Goal: Transaction & Acquisition: Download file/media

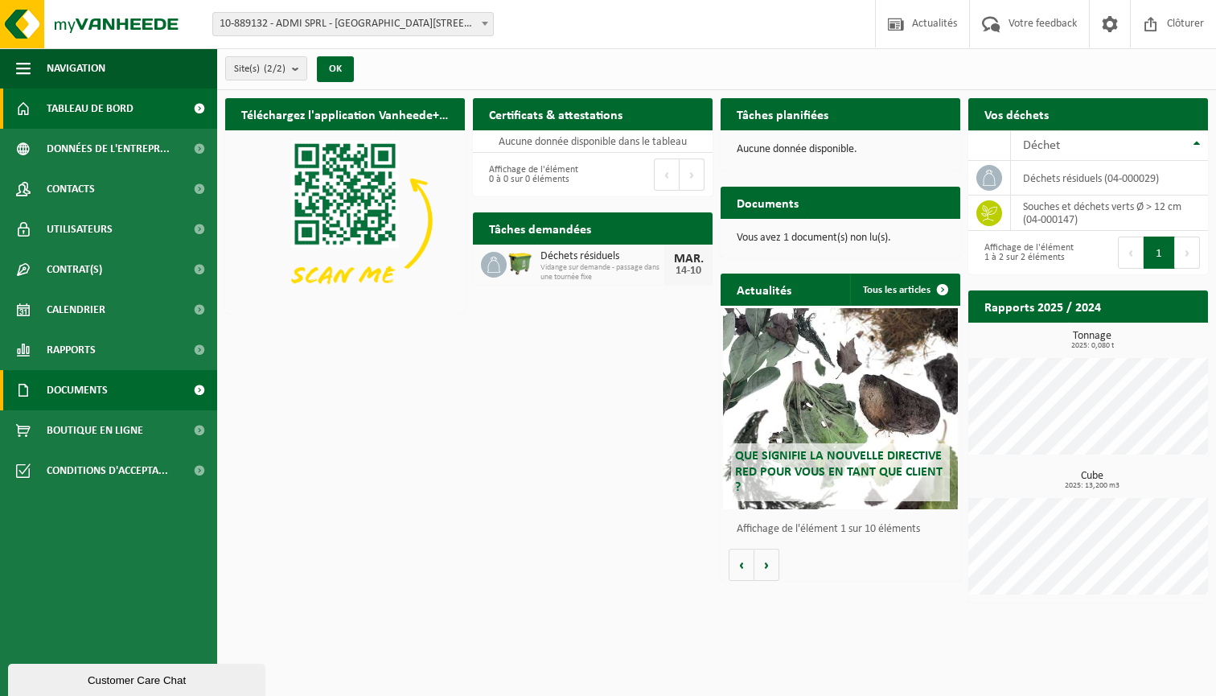
click at [134, 387] on link "Documents" at bounding box center [108, 390] width 217 height 40
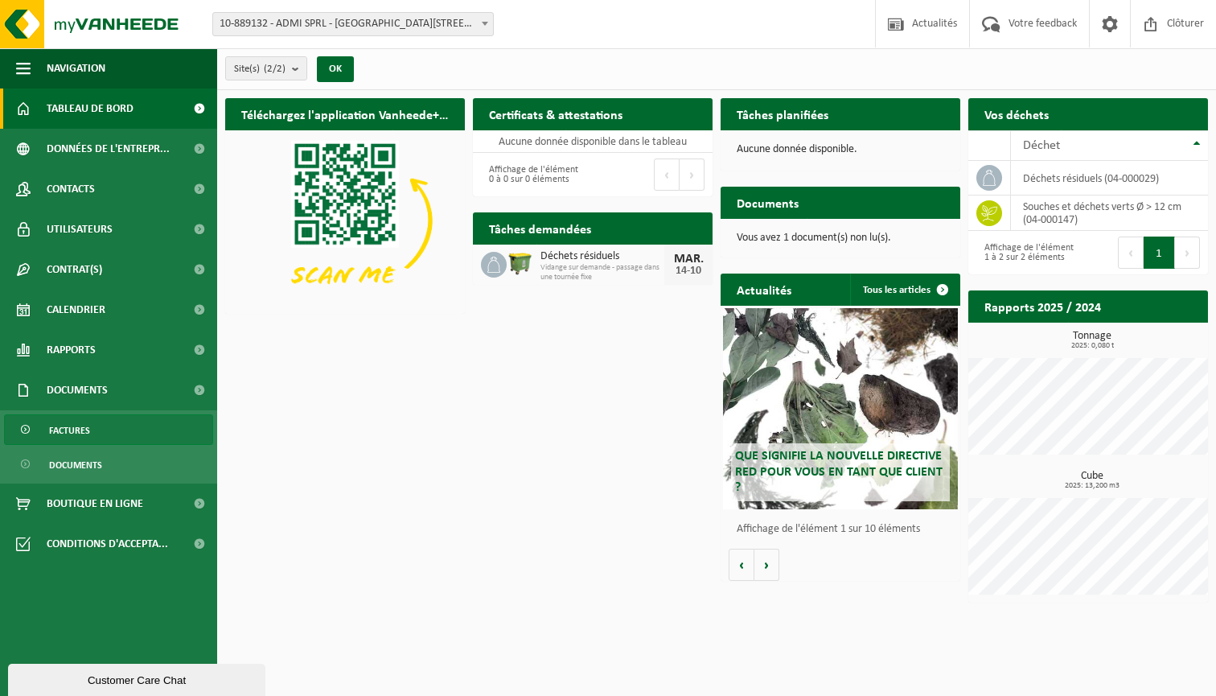
click at [165, 423] on link "Factures" at bounding box center [108, 429] width 209 height 31
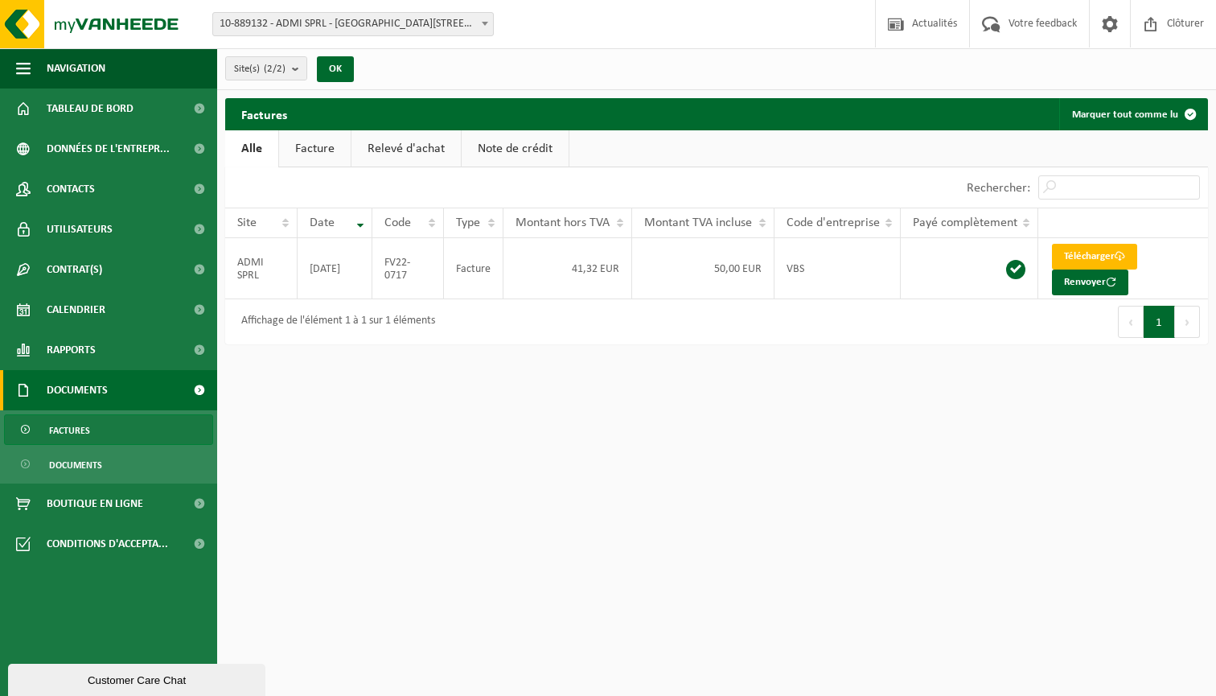
click at [329, 145] on link "Facture" at bounding box center [315, 148] width 72 height 37
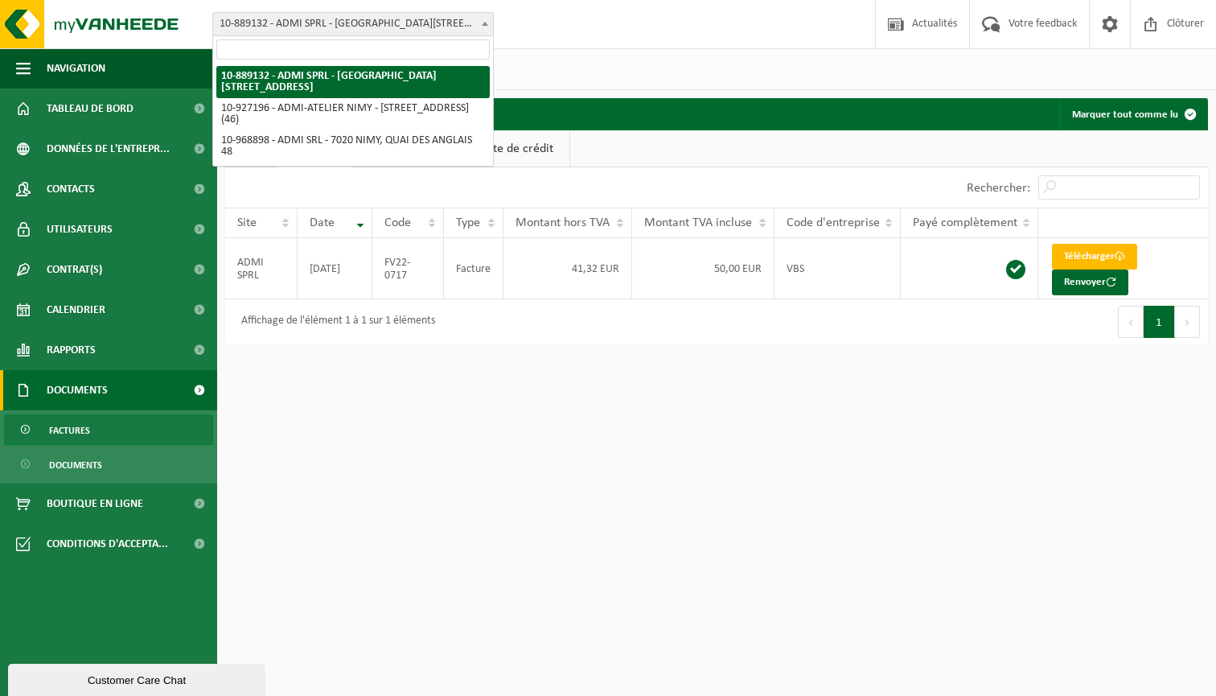
click at [475, 22] on span "10-889132 - ADMI SPRL - [GEOGRAPHIC_DATA][STREET_ADDRESS]" at bounding box center [353, 24] width 280 height 23
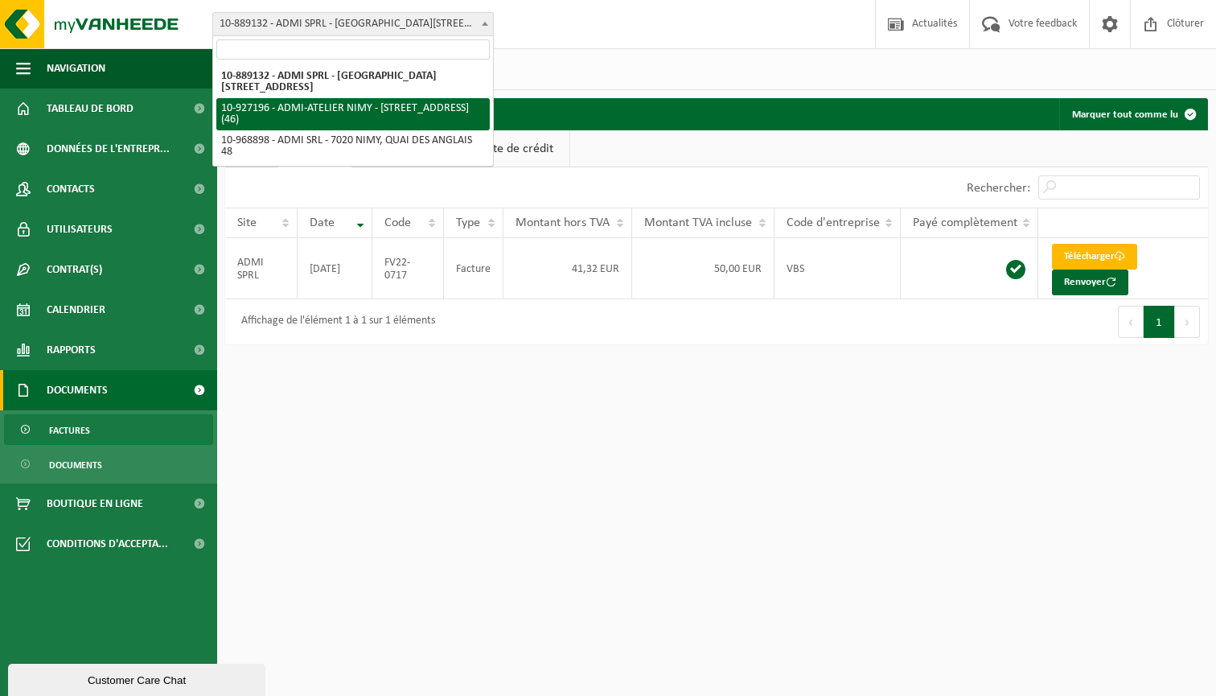
select select "132790"
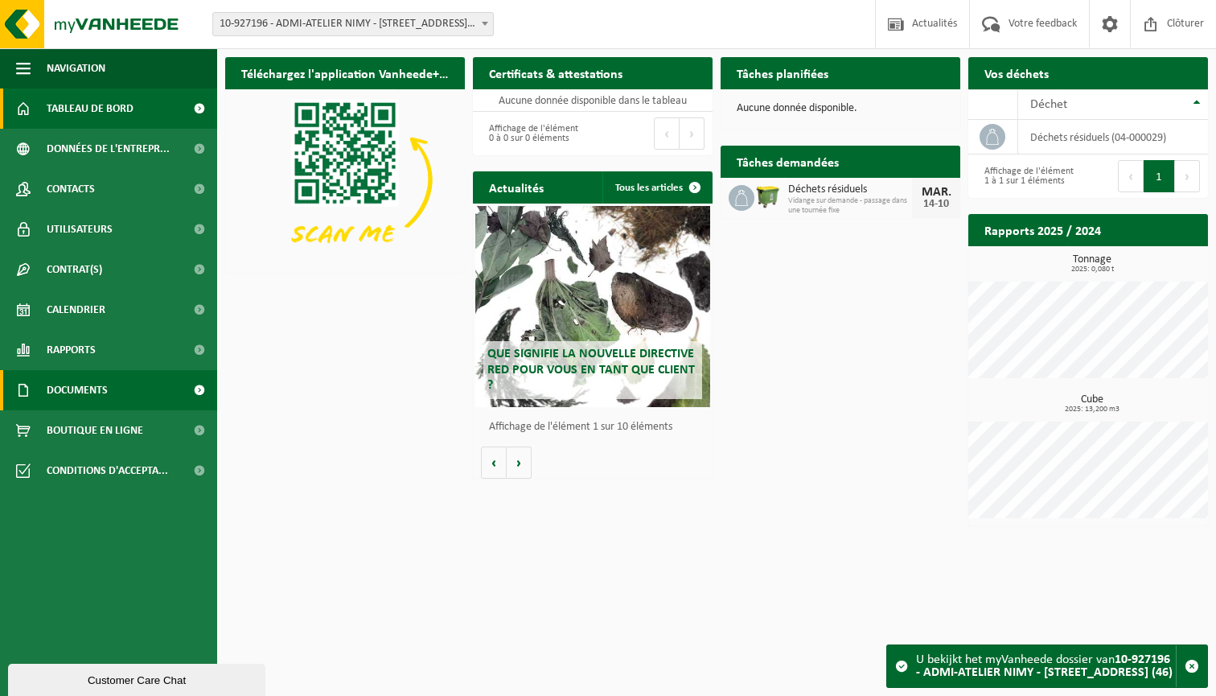
click at [127, 394] on link "Documents" at bounding box center [108, 390] width 217 height 40
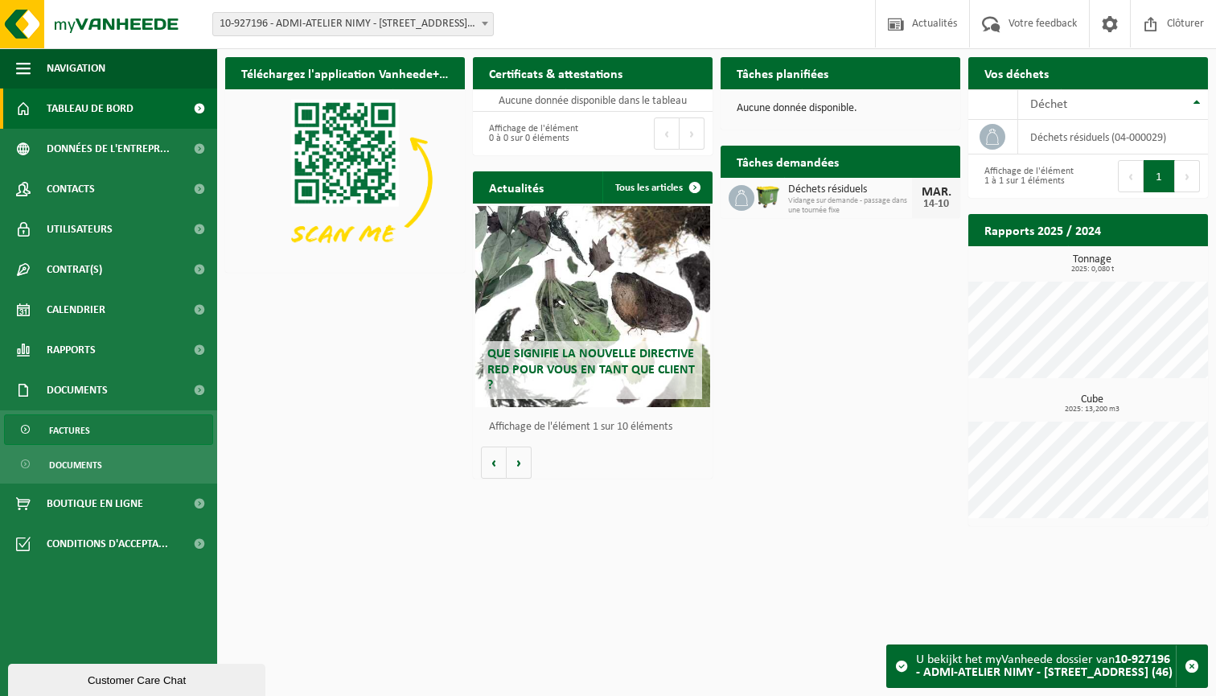
click at [163, 428] on link "Factures" at bounding box center [108, 429] width 209 height 31
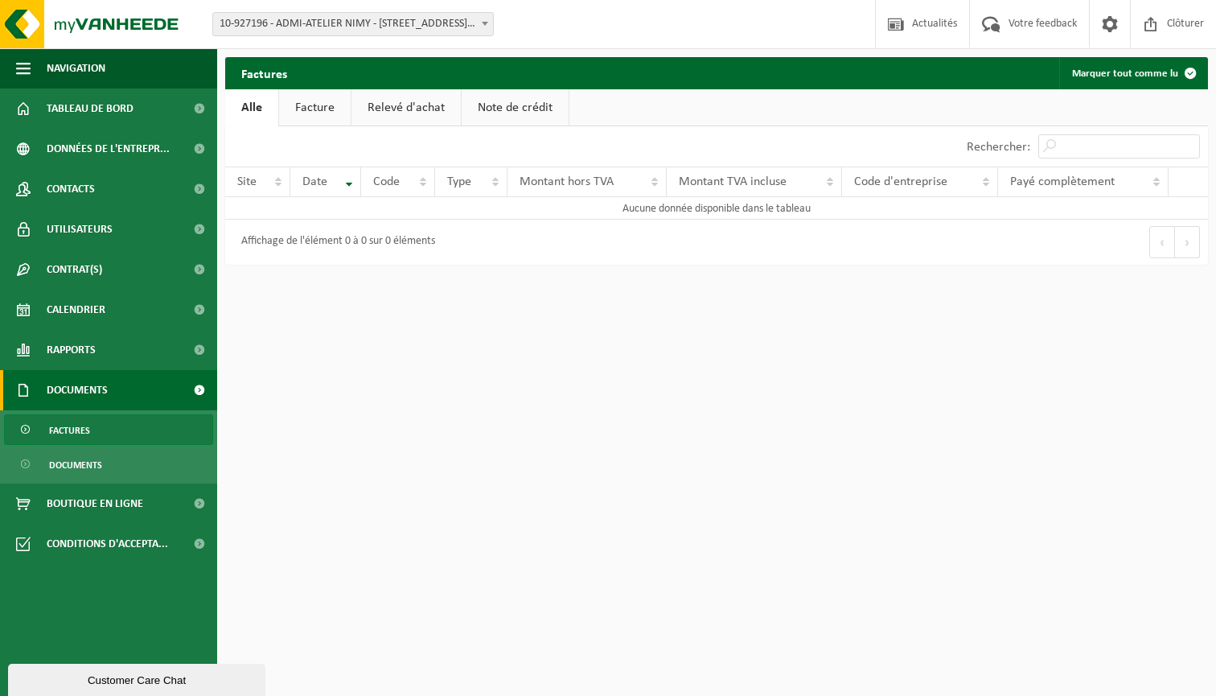
click at [332, 113] on link "Facture" at bounding box center [315, 107] width 72 height 37
click at [486, 22] on b at bounding box center [485, 24] width 6 height 4
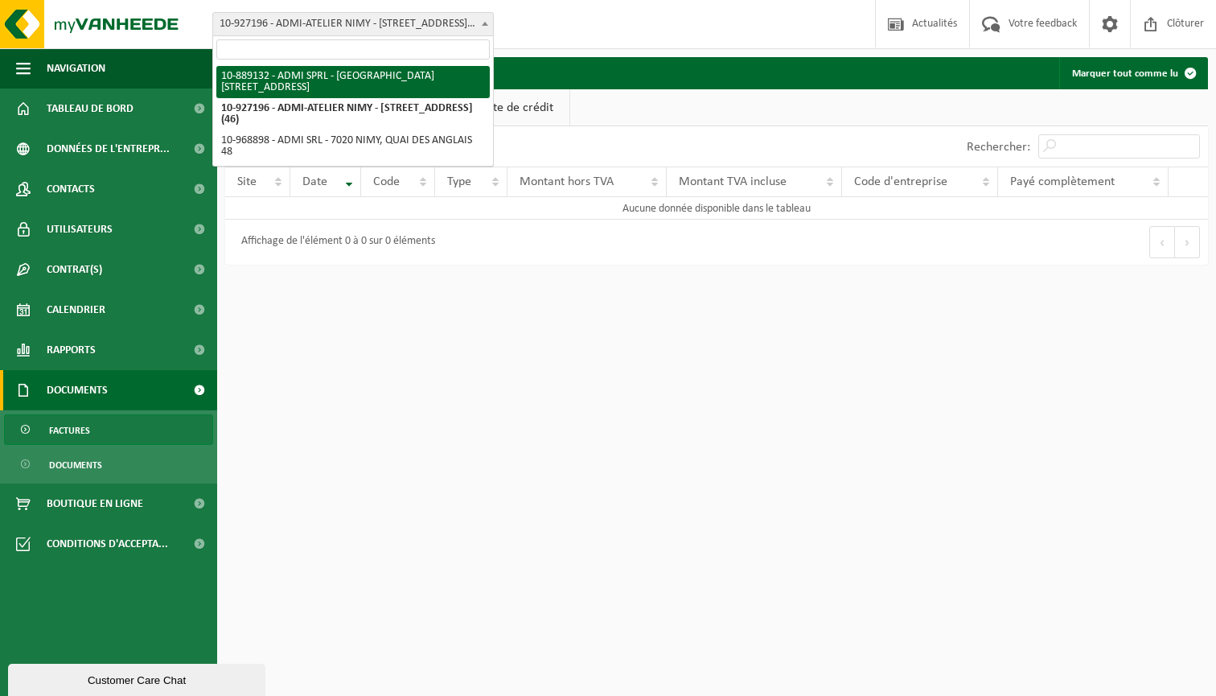
select select "113800"
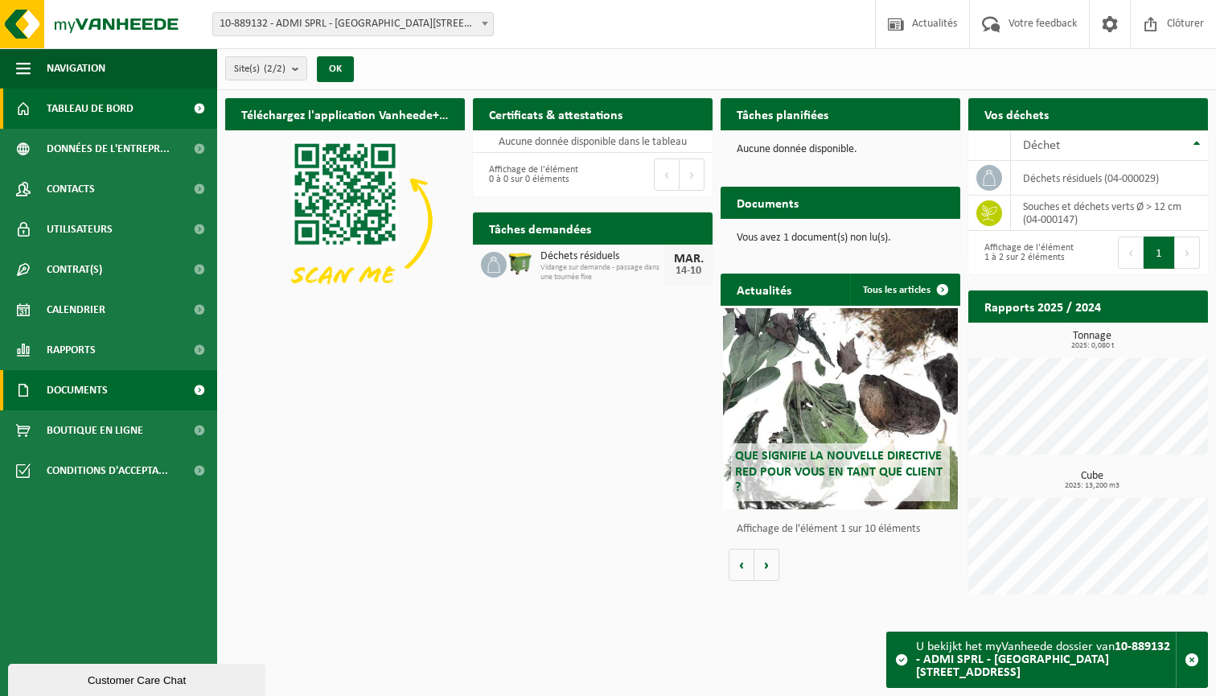
click at [122, 380] on link "Documents" at bounding box center [108, 390] width 217 height 40
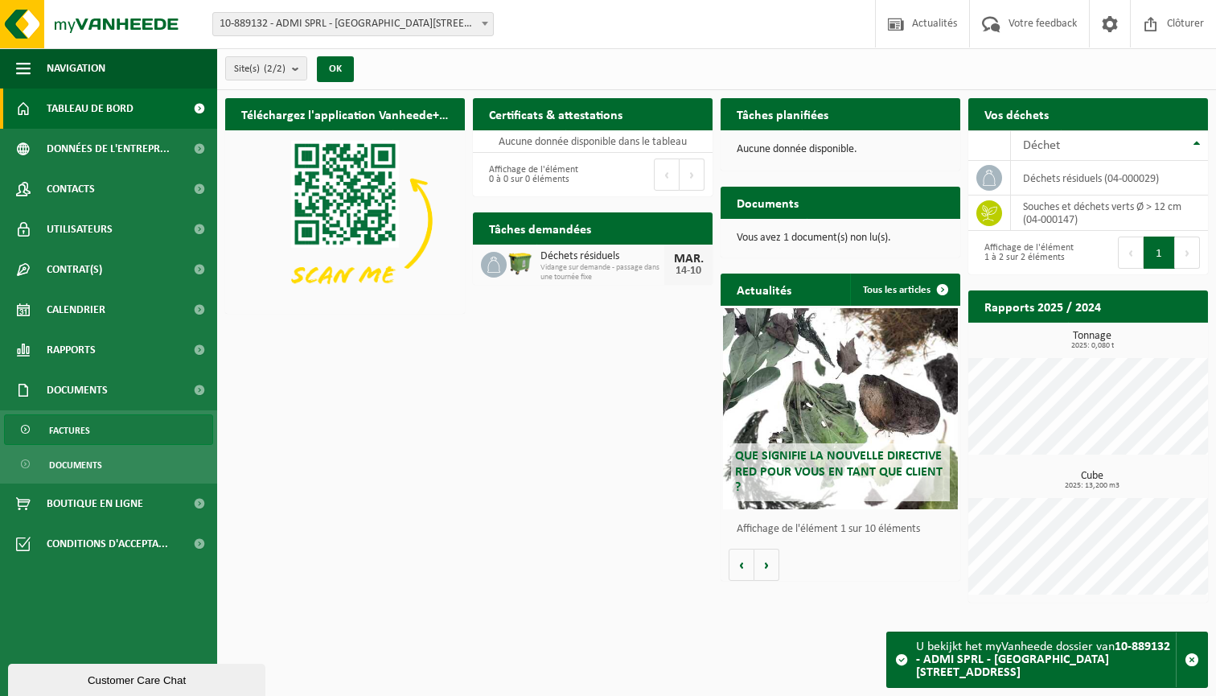
click at [113, 434] on link "Factures" at bounding box center [108, 429] width 209 height 31
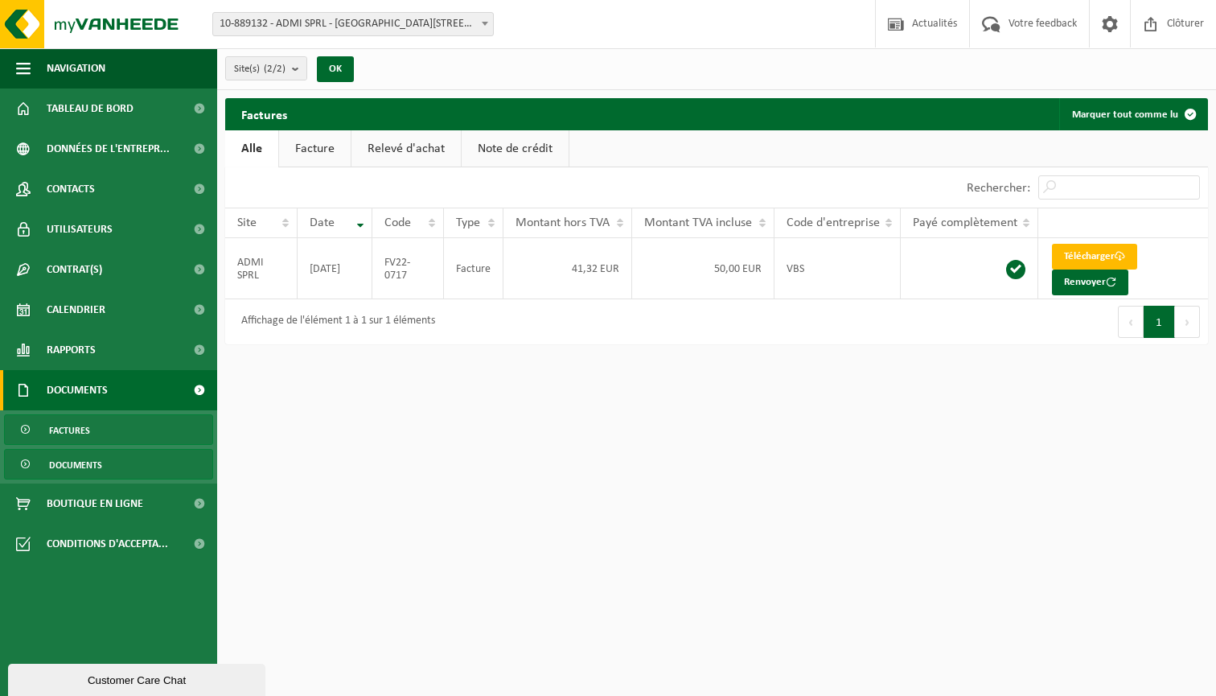
click at [113, 455] on link "Documents" at bounding box center [108, 464] width 209 height 31
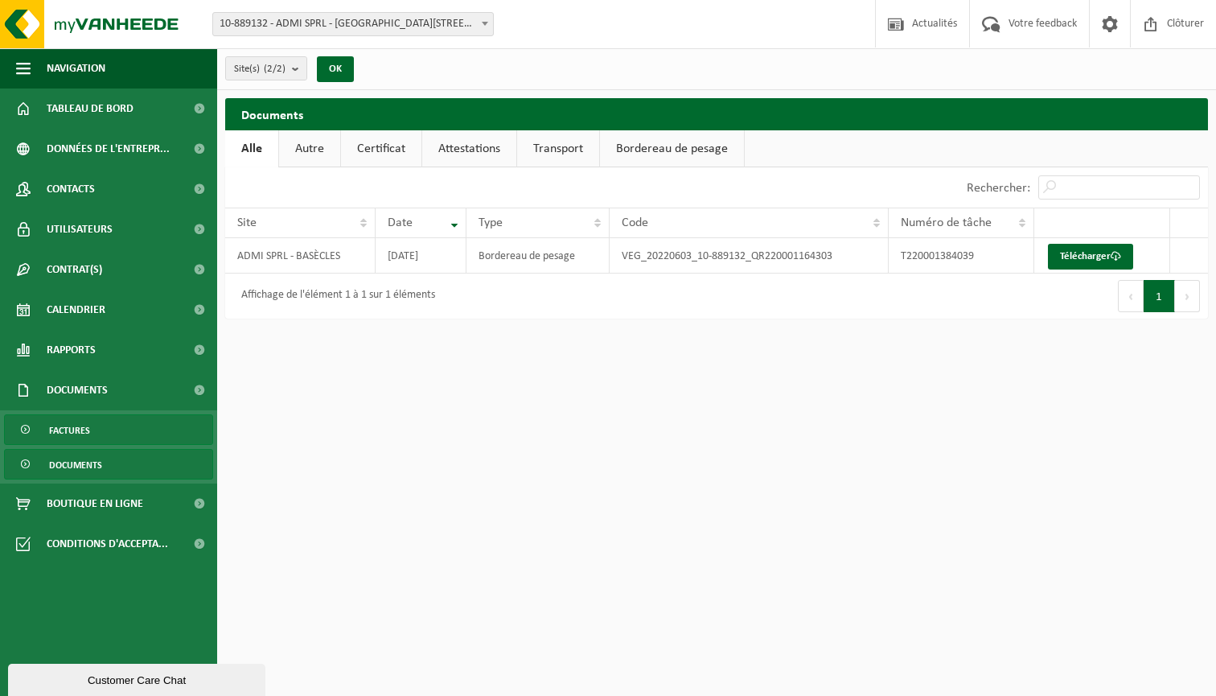
click at [117, 435] on link "Factures" at bounding box center [108, 429] width 209 height 31
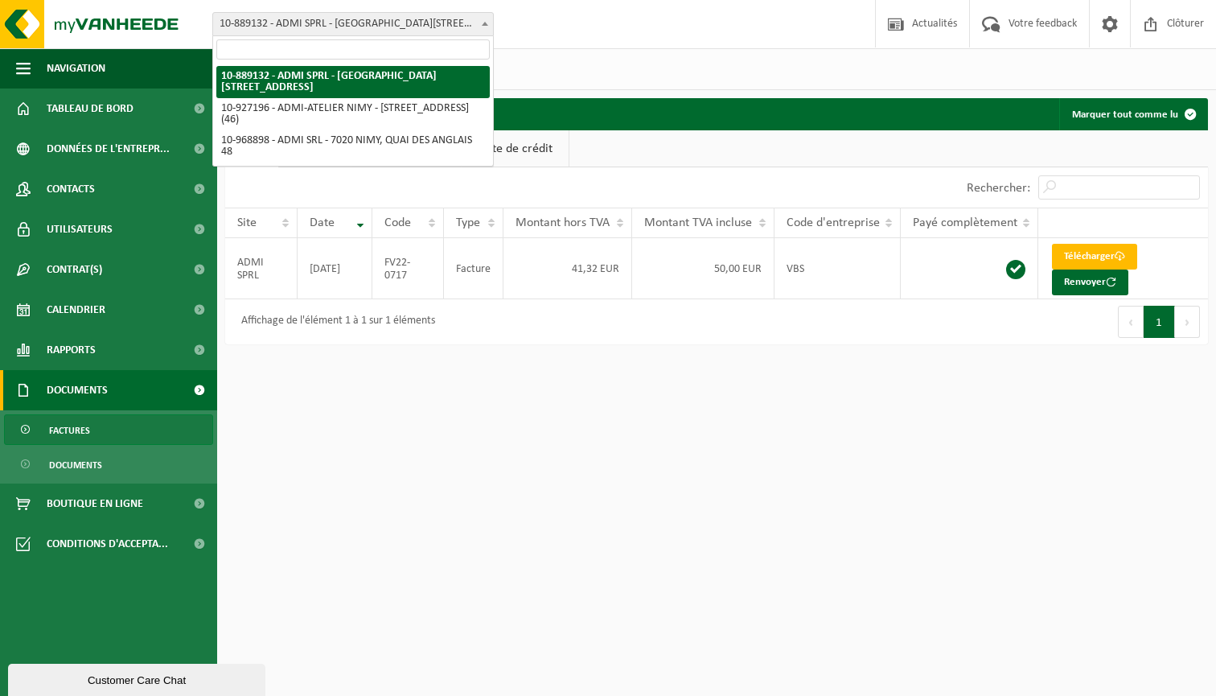
click at [465, 14] on span "10-889132 - ADMI SPRL - [GEOGRAPHIC_DATA][STREET_ADDRESS]" at bounding box center [353, 24] width 280 height 23
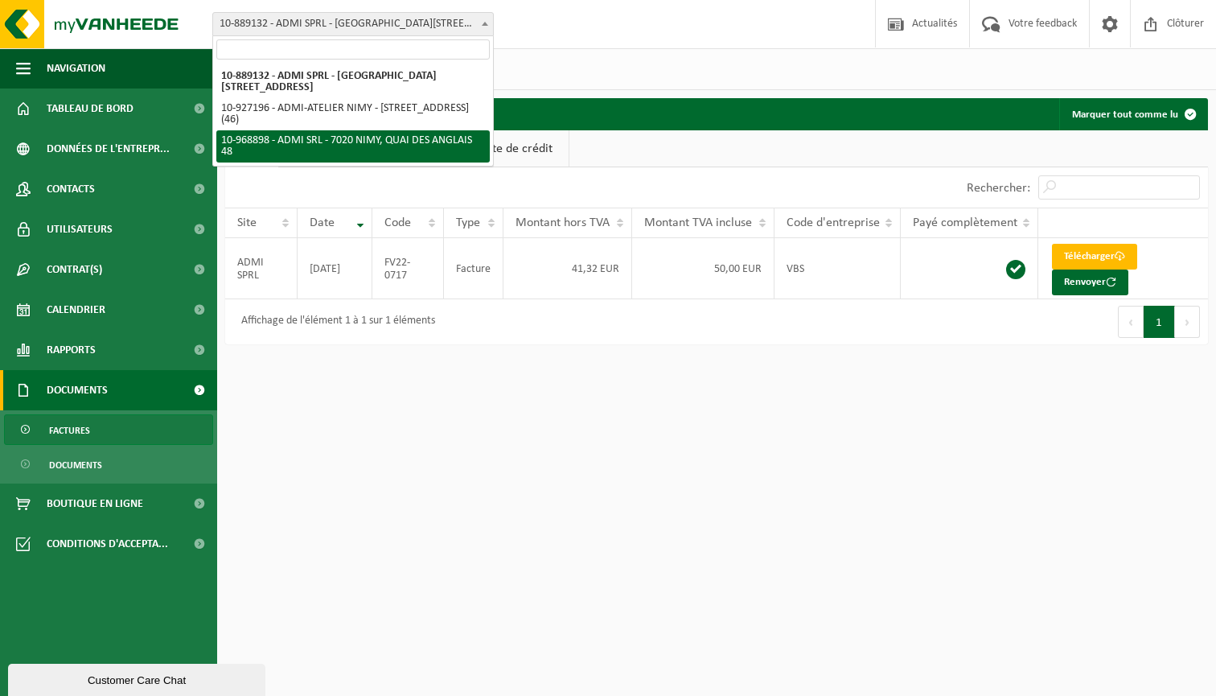
select select "154569"
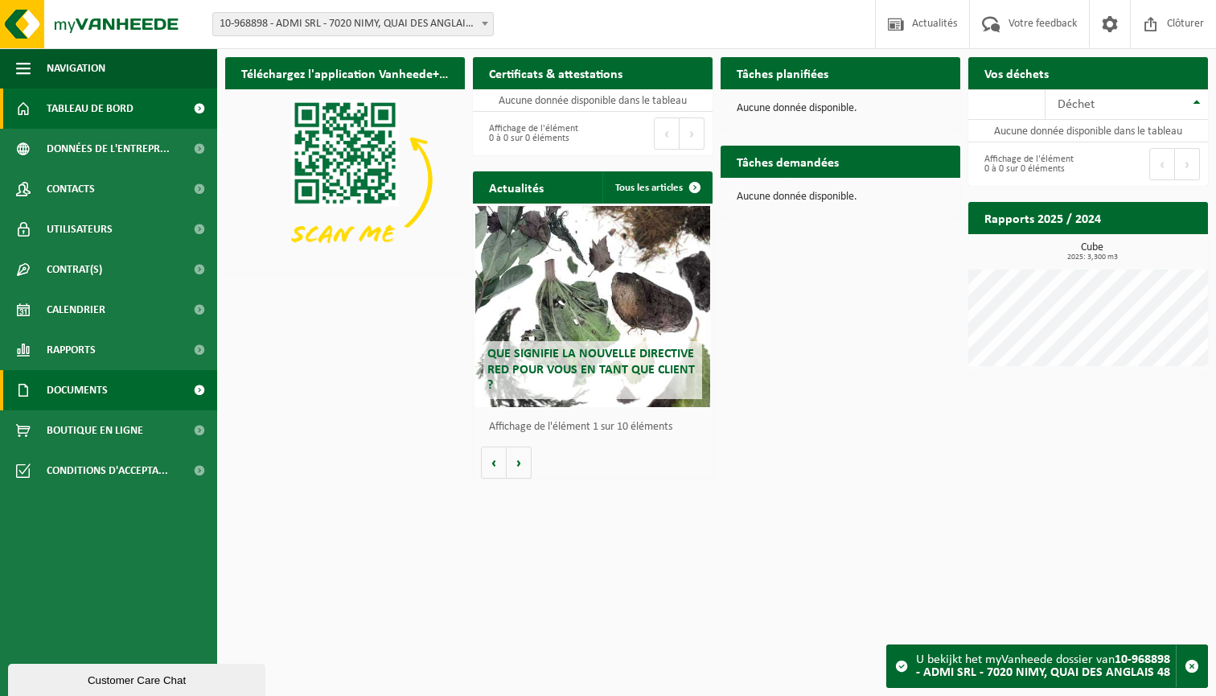
click at [162, 395] on link "Documents" at bounding box center [108, 390] width 217 height 40
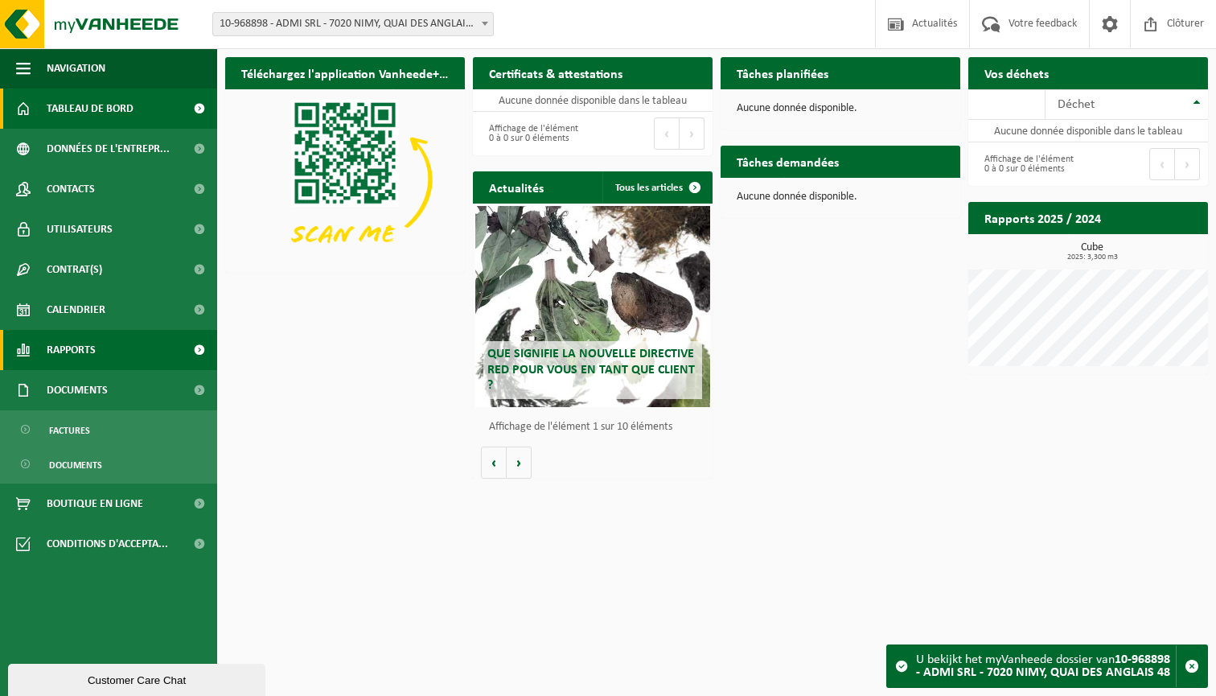
click at [186, 350] on span at bounding box center [199, 350] width 36 height 40
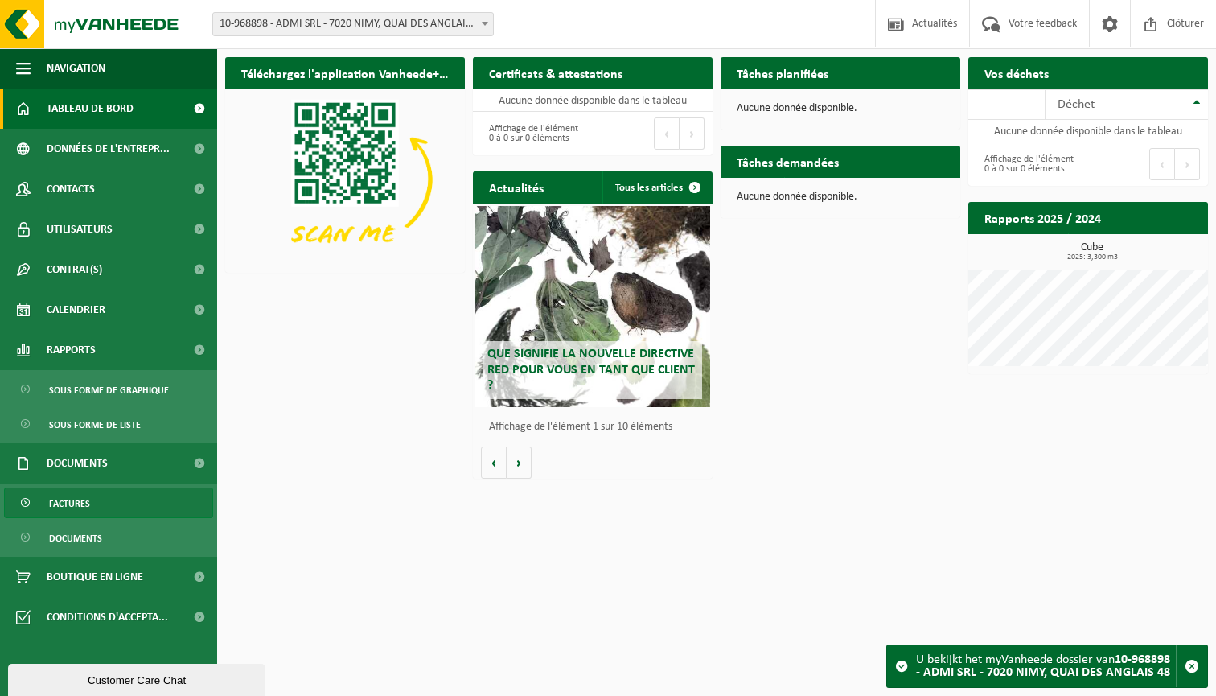
click at [126, 506] on link "Factures" at bounding box center [108, 502] width 209 height 31
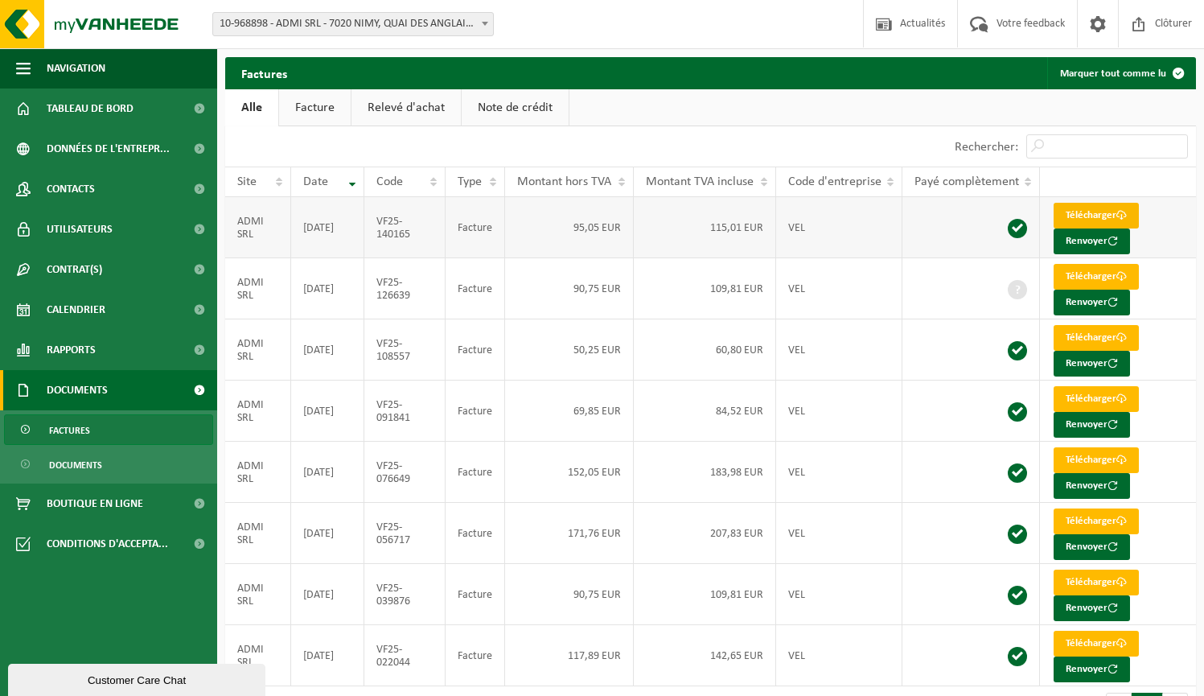
click at [1124, 216] on span at bounding box center [1122, 215] width 10 height 10
click at [776, 314] on td "VEL" at bounding box center [839, 288] width 126 height 61
click at [1108, 273] on link "Télécharger" at bounding box center [1096, 277] width 85 height 26
click at [707, 347] on td "60,80 EUR" at bounding box center [705, 349] width 142 height 61
click at [1103, 331] on link "Télécharger" at bounding box center [1096, 338] width 85 height 26
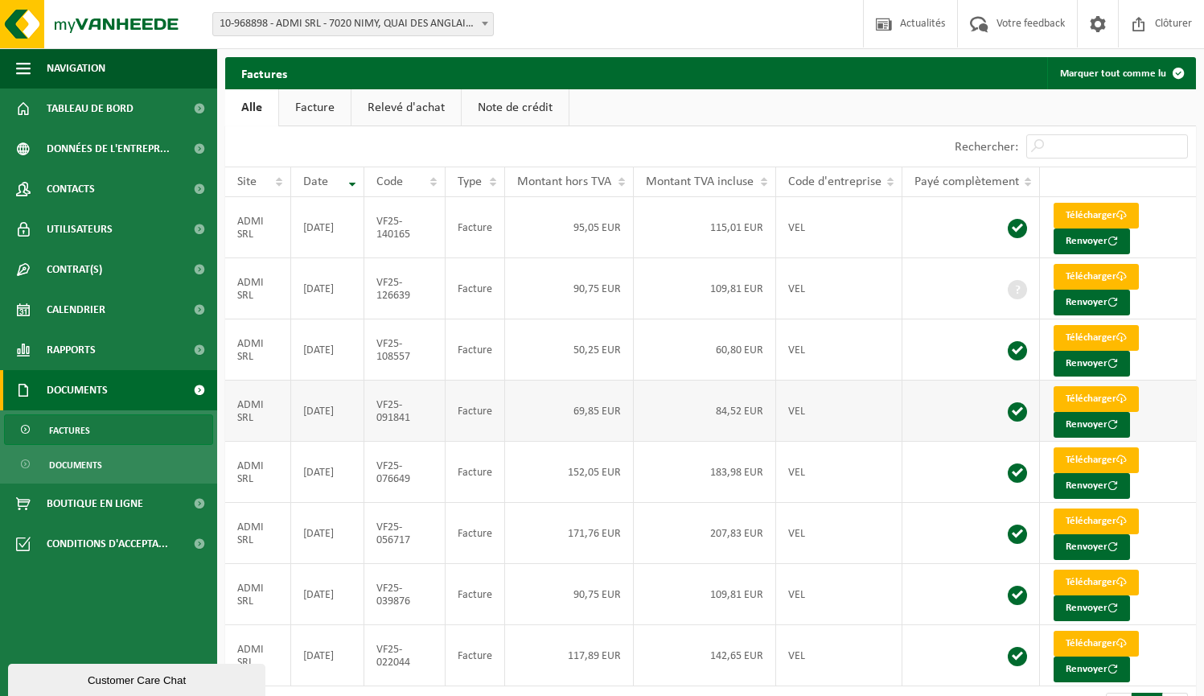
click at [482, 398] on td "Facture" at bounding box center [476, 410] width 60 height 61
click at [1082, 395] on link "Télécharger" at bounding box center [1096, 399] width 85 height 26
